Goal: Ask a question

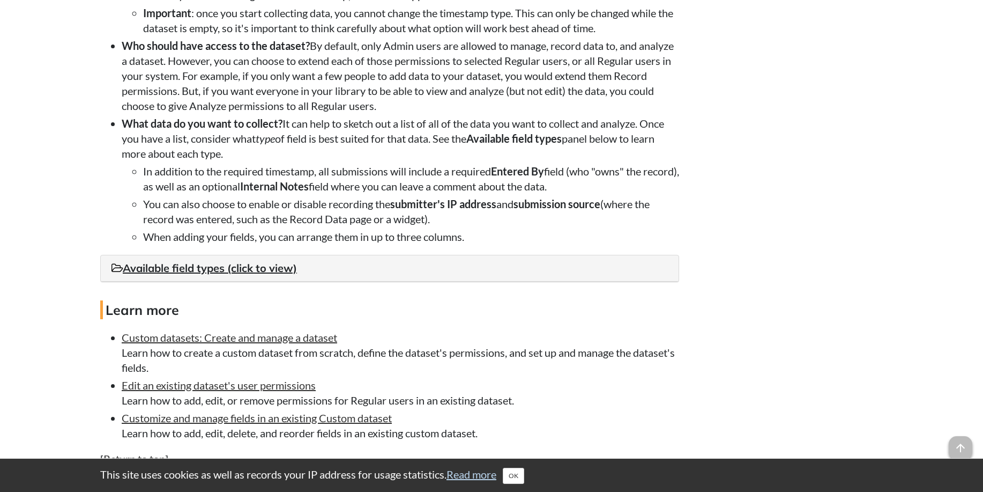
scroll to position [1287, 0]
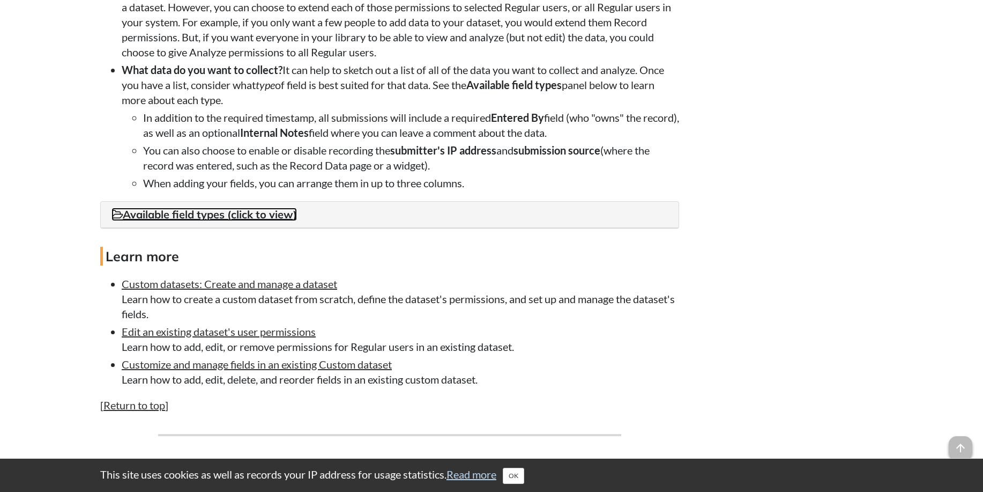
click at [179, 221] on link "Available field types (click to view)" at bounding box center [204, 213] width 185 height 13
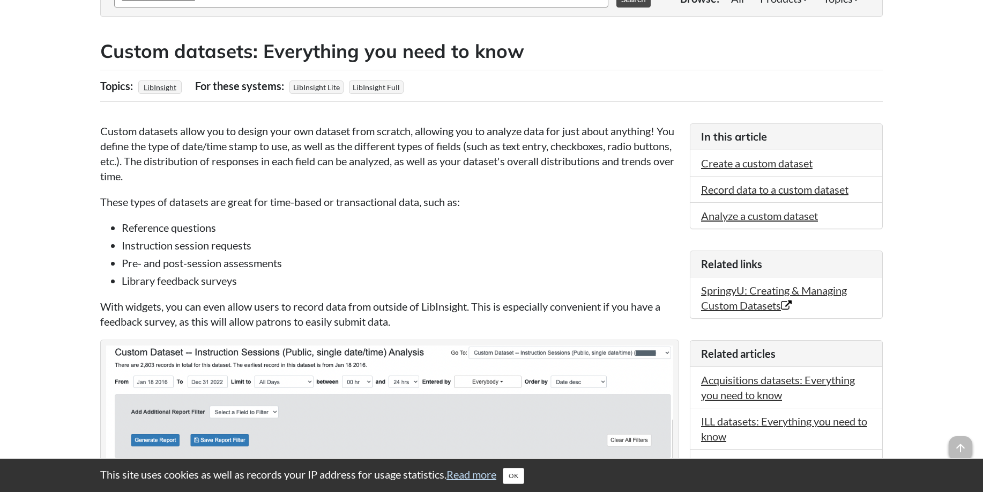
scroll to position [0, 0]
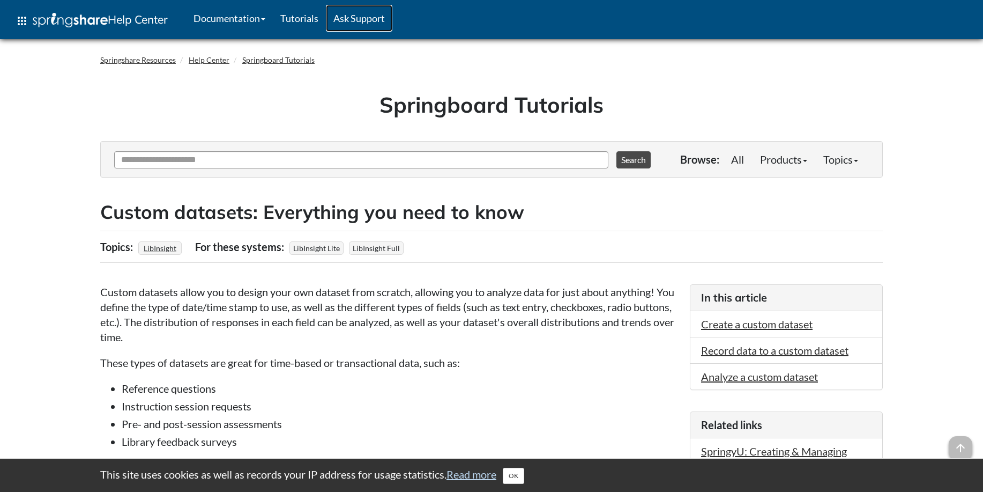
click at [353, 18] on link "Ask Support" at bounding box center [359, 18] width 66 height 27
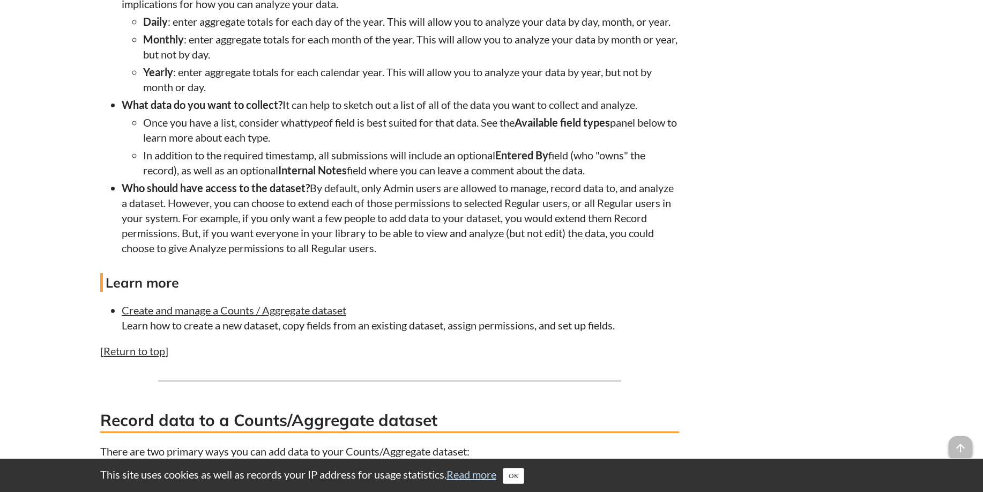
scroll to position [1072, 0]
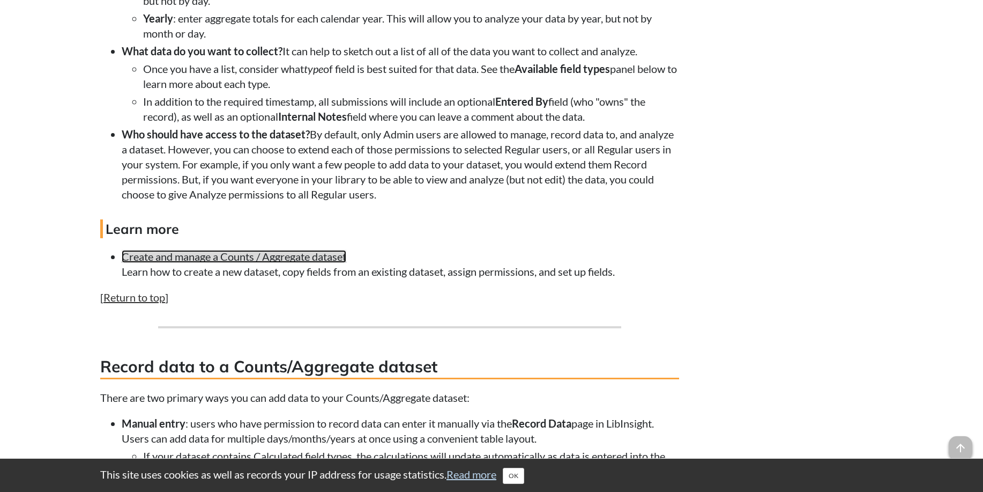
click at [262, 263] on link "Create and manage a Counts / Aggregate dataset" at bounding box center [234, 256] width 225 height 13
